Goal: Task Accomplishment & Management: Manage account settings

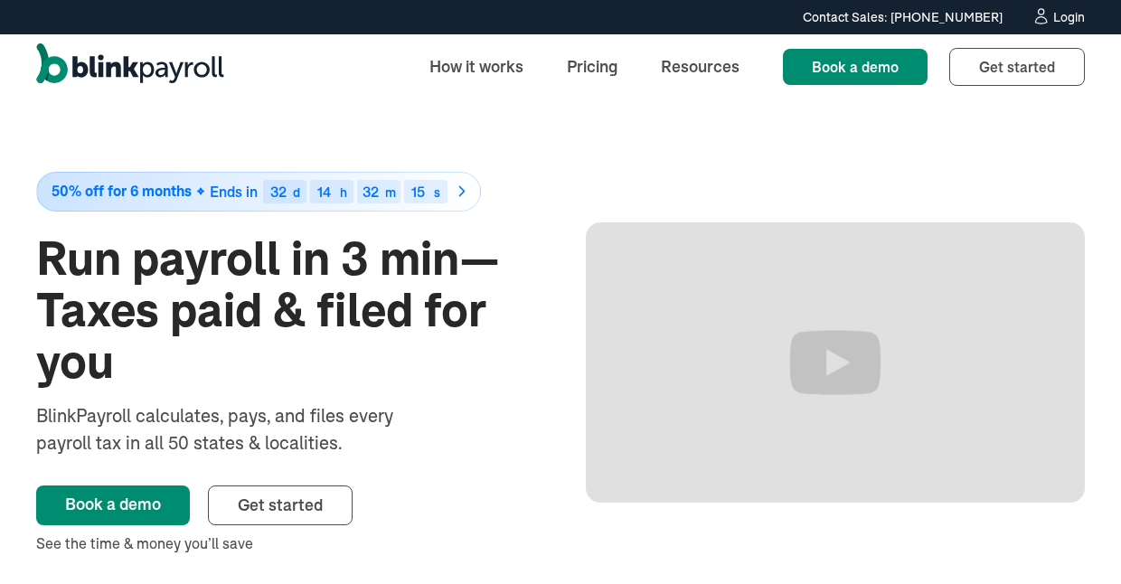
click at [1075, 21] on div "Login" at bounding box center [1070, 17] width 32 height 13
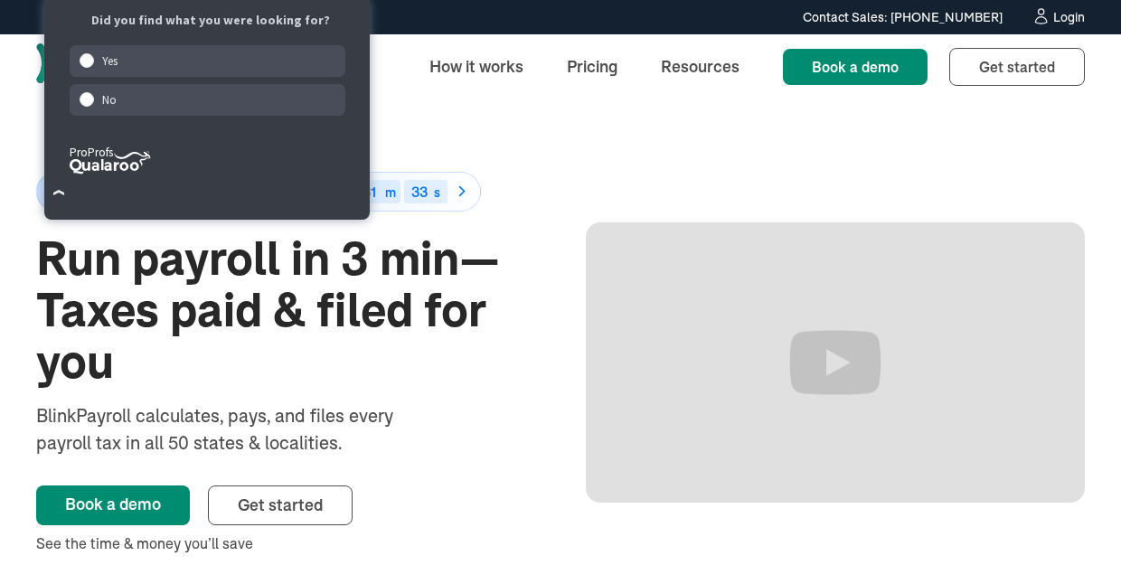
click at [1044, 18] on icon at bounding box center [1041, 16] width 19 height 18
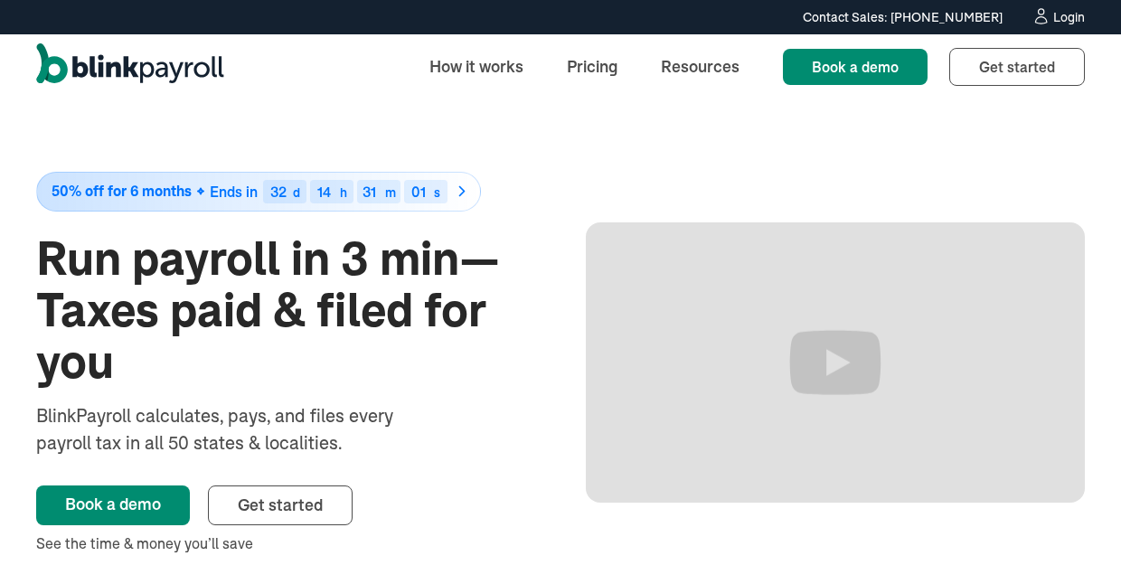
click at [1058, 14] on div "Login" at bounding box center [1070, 17] width 32 height 13
click at [1046, 19] on icon at bounding box center [1040, 20] width 11 height 7
